Goal: Information Seeking & Learning: Learn about a topic

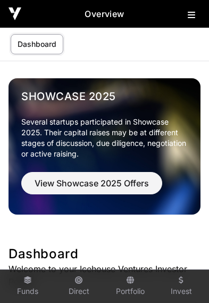
click at [188, 18] on icon at bounding box center [191, 15] width 7 height 9
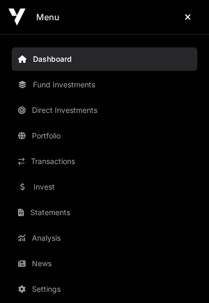
click at [50, 267] on link "News" at bounding box center [105, 263] width 186 height 23
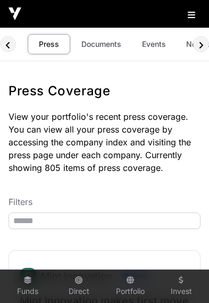
click at [106, 44] on link "Documents" at bounding box center [102, 44] width 54 height 20
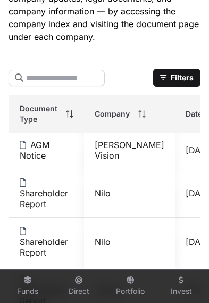
scroll to position [933, -1]
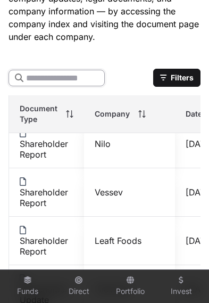
click at [67, 78] on input "text" at bounding box center [57, 78] width 96 height 17
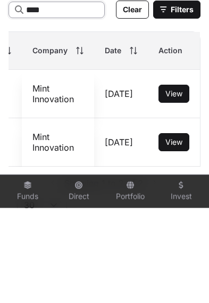
scroll to position [0, 75]
type input "****"
click at [175, 232] on span "View" at bounding box center [174, 236] width 17 height 9
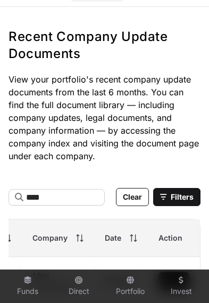
scroll to position [0, 0]
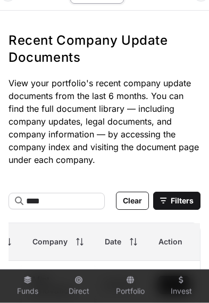
click at [32, 287] on link "Mint Innovation" at bounding box center [53, 284] width 42 height 21
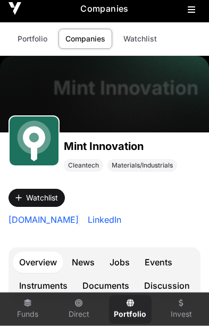
scroll to position [8, 0]
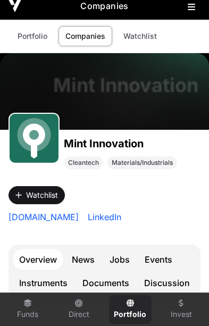
click at [161, 262] on link "Events" at bounding box center [158, 259] width 40 height 21
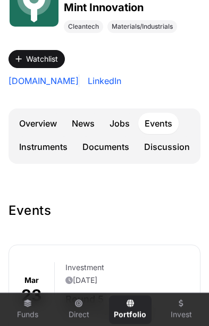
scroll to position [144, 0]
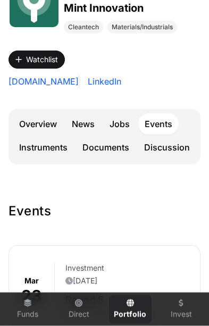
click at [37, 125] on link "Overview" at bounding box center [38, 123] width 51 height 21
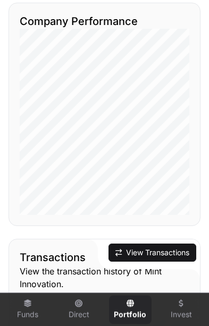
click at [166, 253] on button "View Transactions" at bounding box center [153, 253] width 88 height 18
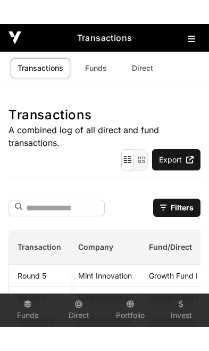
scroll to position [0, -2]
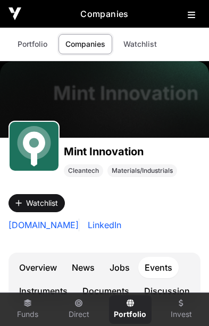
click at [191, 16] on icon at bounding box center [191, 15] width 7 height 9
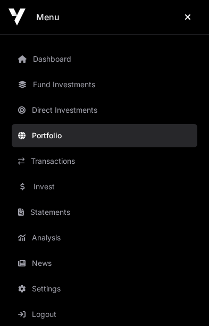
click at [45, 187] on link "Invest" at bounding box center [105, 186] width 186 height 23
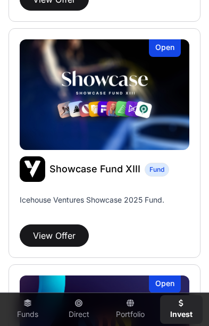
scroll to position [525, 0]
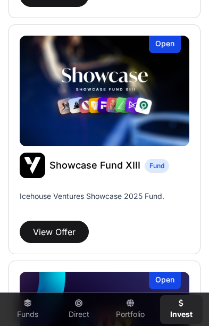
click at [59, 228] on button "View Offer" at bounding box center [54, 232] width 69 height 22
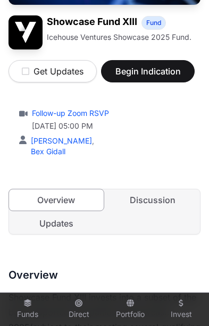
scroll to position [182, 0]
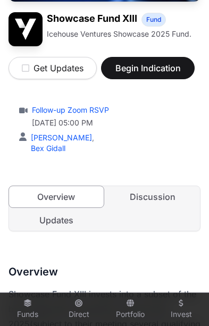
click at [50, 219] on link "Updates" at bounding box center [56, 220] width 95 height 21
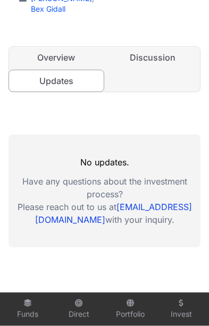
scroll to position [322, 0]
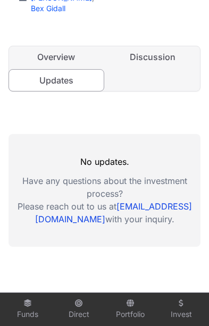
click at [159, 61] on link "Discussion" at bounding box center [153, 56] width 95 height 21
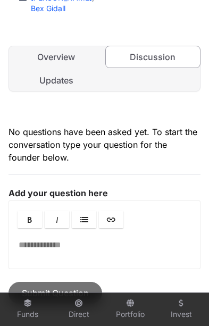
scroll to position [0, 4]
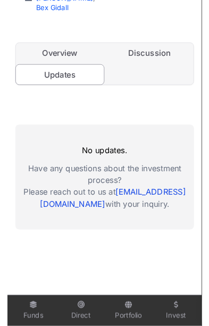
scroll to position [0, 4]
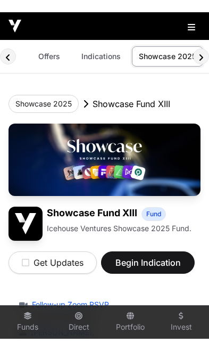
scroll to position [0, 2]
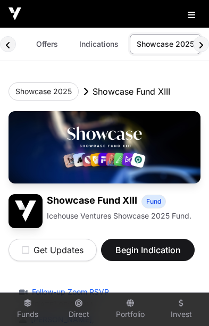
click at [191, 19] on icon at bounding box center [191, 15] width 7 height 9
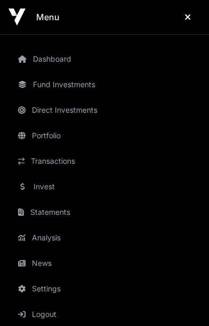
click at [48, 189] on link "Invest" at bounding box center [105, 186] width 186 height 23
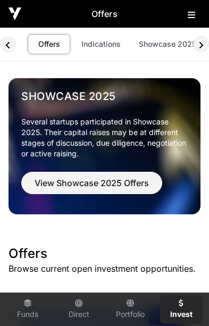
click at [192, 17] on icon at bounding box center [191, 15] width 7 height 9
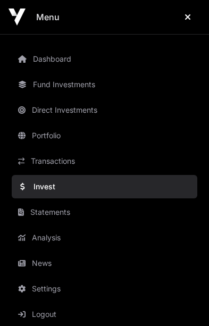
click at [45, 264] on link "News" at bounding box center [105, 263] width 186 height 23
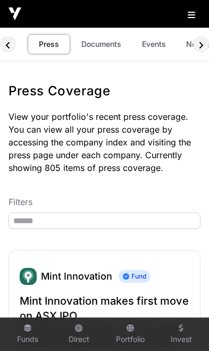
click at [97, 46] on link "Documents" at bounding box center [102, 44] width 54 height 20
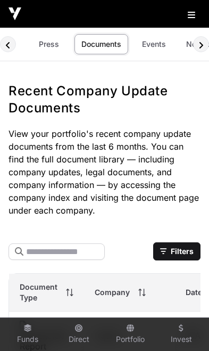
scroll to position [0, 4]
click at [153, 46] on link "Events" at bounding box center [149, 44] width 43 height 20
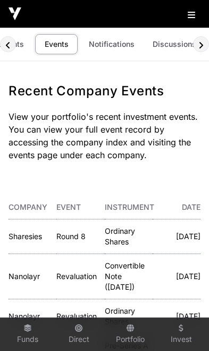
scroll to position [0, 97]
click at [176, 50] on link "Discussions" at bounding box center [174, 44] width 57 height 20
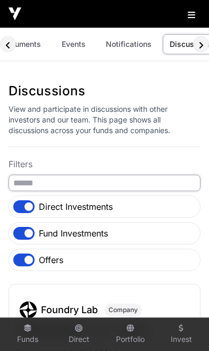
click at [128, 186] on input "search" at bounding box center [105, 183] width 192 height 17
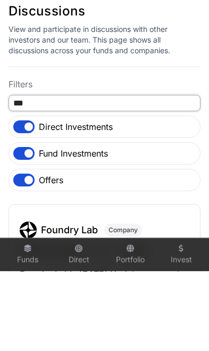
type input "****"
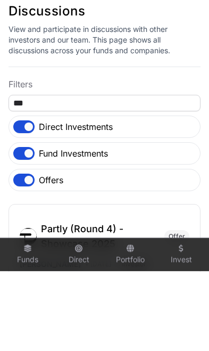
scroll to position [0, 80]
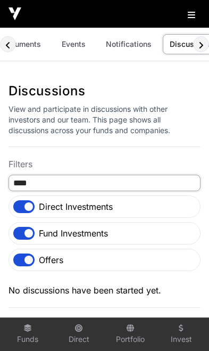
click at [90, 186] on input "****" at bounding box center [105, 183] width 192 height 17
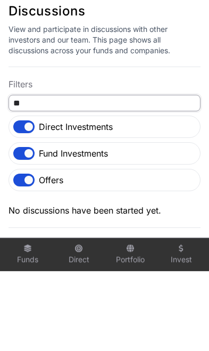
type input "*"
type input "**"
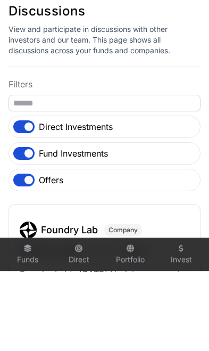
scroll to position [0, 80]
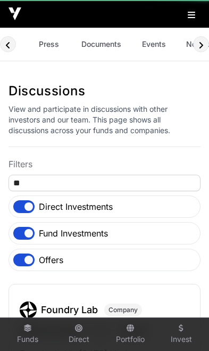
scroll to position [0, 80]
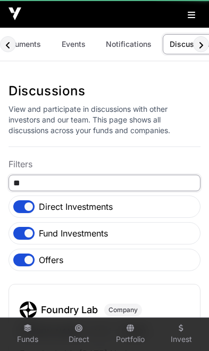
click at [105, 182] on input "**" at bounding box center [105, 183] width 192 height 17
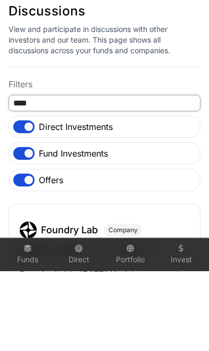
type input "*****"
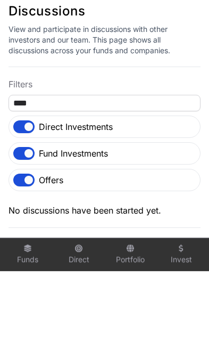
scroll to position [0, 80]
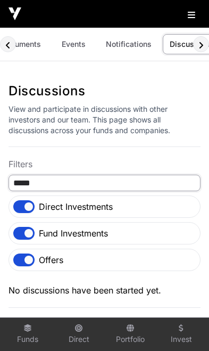
click at [121, 186] on input "*****" at bounding box center [105, 183] width 192 height 17
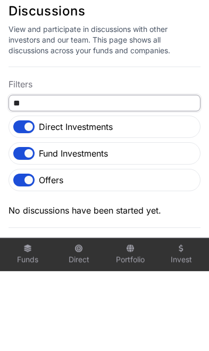
type input "*"
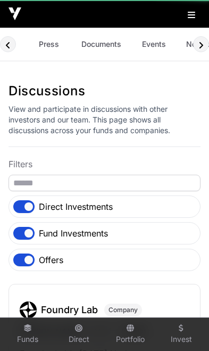
scroll to position [0, 80]
